Goal: Information Seeking & Learning: Learn about a topic

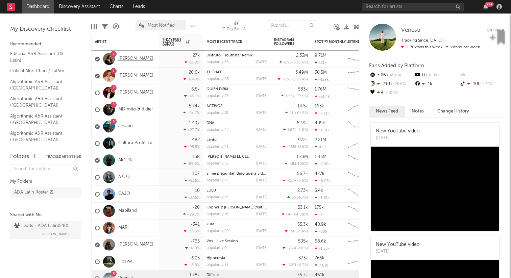
click at [135, 60] on link "[PERSON_NAME]" at bounding box center [135, 59] width 35 height 6
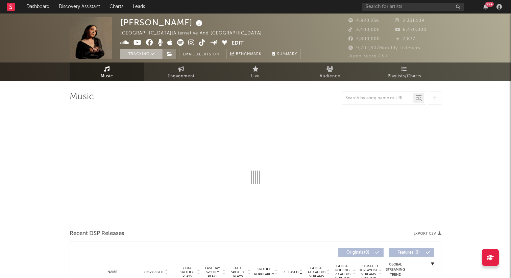
click at [141, 50] on button "Tracking" at bounding box center [141, 54] width 42 height 10
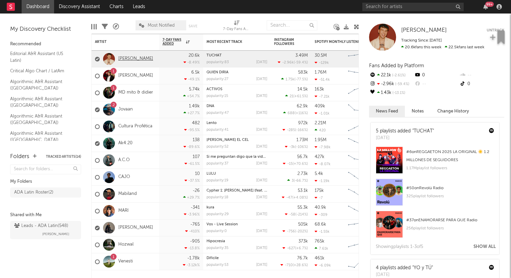
click at [127, 58] on link "[PERSON_NAME]" at bounding box center [135, 59] width 35 height 6
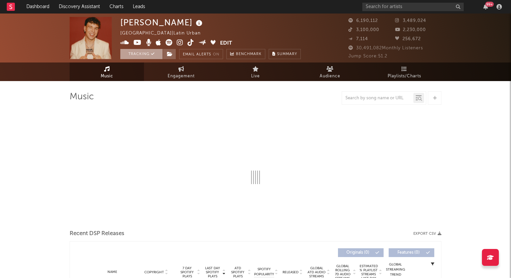
click at [135, 54] on button "Tracking" at bounding box center [141, 54] width 42 height 10
